Goal: Information Seeking & Learning: Understand process/instructions

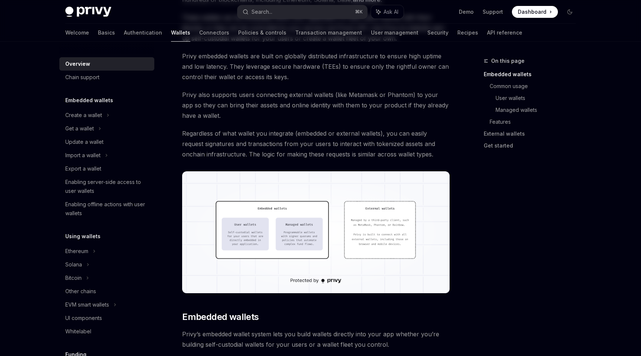
scroll to position [116, 0]
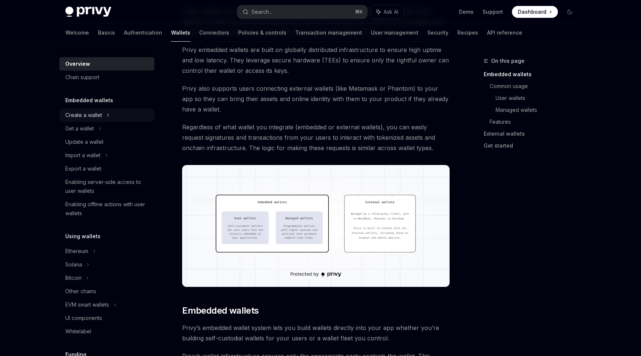
click at [76, 115] on div "Create a wallet" at bounding box center [83, 115] width 37 height 9
type textarea "*"
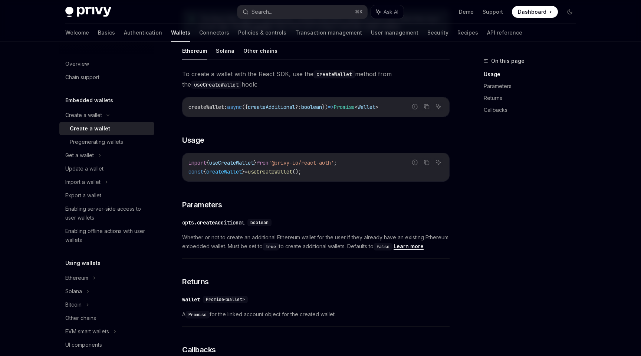
scroll to position [214, 0]
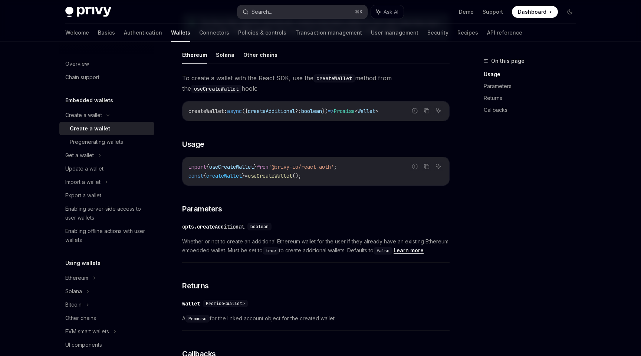
click at [263, 14] on div "Search..." at bounding box center [262, 11] width 21 height 9
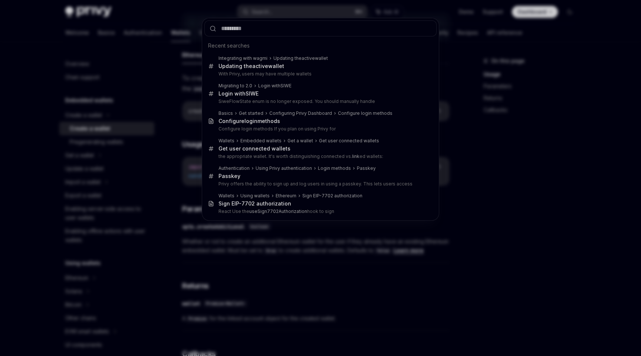
type input "**********"
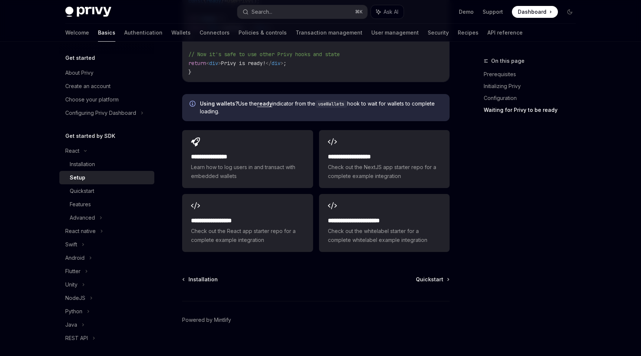
scroll to position [981, 0]
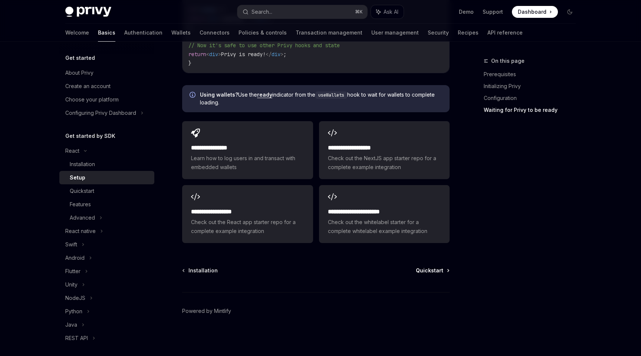
click at [432, 269] on span "Quickstart" at bounding box center [429, 269] width 27 height 7
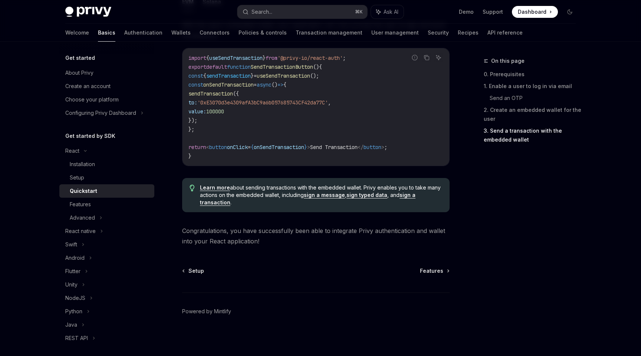
scroll to position [721, 0]
click at [101, 169] on link "Installation" at bounding box center [106, 163] width 95 height 13
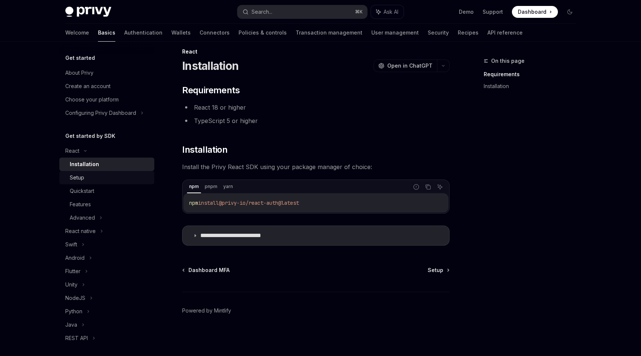
click at [100, 178] on div "Setup" at bounding box center [110, 177] width 80 height 9
type textarea "*"
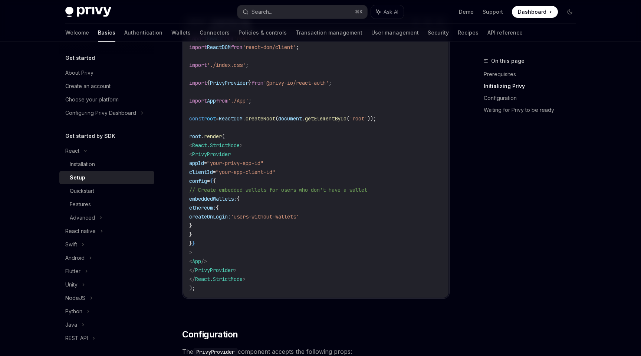
scroll to position [294, 0]
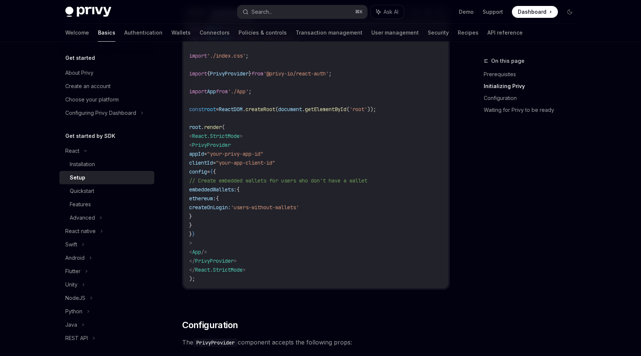
click at [466, 16] on ul "Demo Support Dashboard Dashboard" at bounding box center [508, 12] width 99 height 12
click at [466, 13] on link "Demo" at bounding box center [466, 11] width 15 height 7
